Goal: Transaction & Acquisition: Purchase product/service

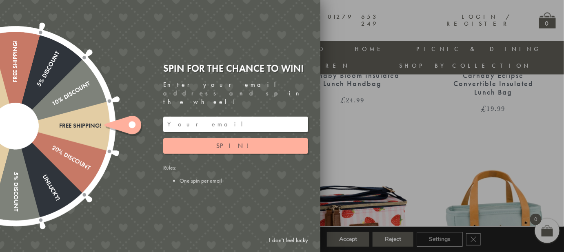
scroll to position [540, 0]
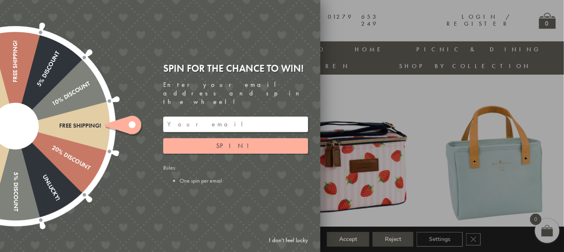
click at [285, 237] on link "I don't feel lucky" at bounding box center [288, 240] width 47 height 15
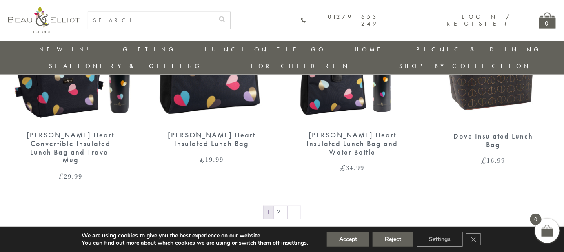
scroll to position [1356, 0]
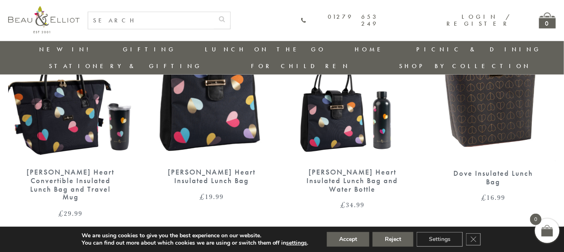
click at [279, 243] on link "2" at bounding box center [280, 249] width 13 height 13
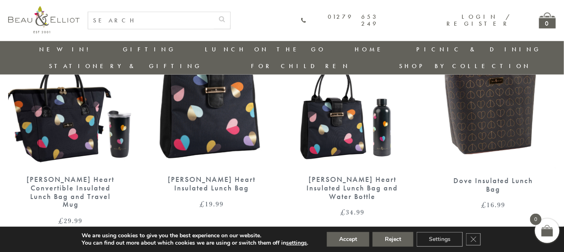
click at [350, 128] on img at bounding box center [352, 87] width 125 height 161
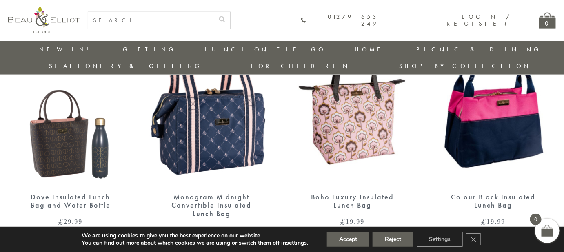
scroll to position [354, 0]
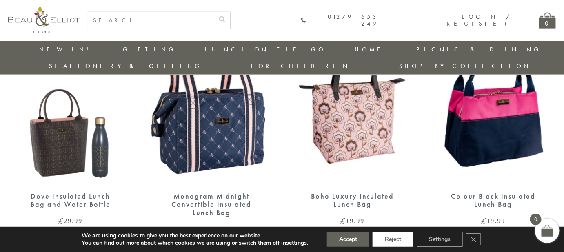
click at [391, 243] on button "Reject" at bounding box center [393, 239] width 41 height 15
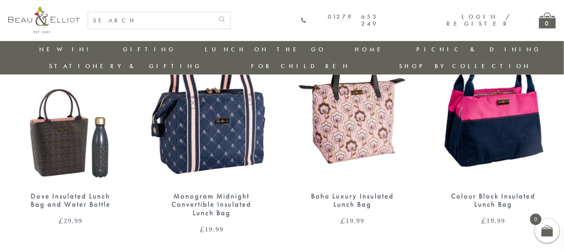
scroll to position [397, 0]
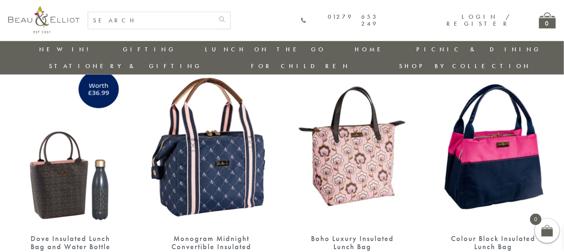
click at [364, 151] on img at bounding box center [352, 146] width 125 height 161
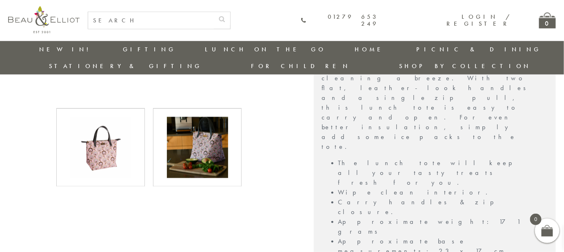
scroll to position [428, 0]
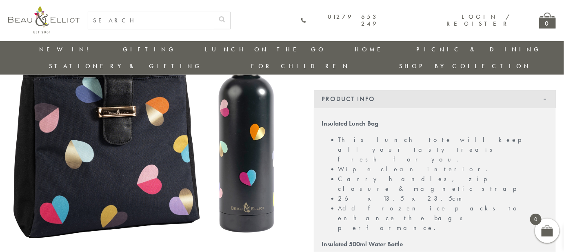
scroll to position [20, 0]
